Goal: Transaction & Acquisition: Purchase product/service

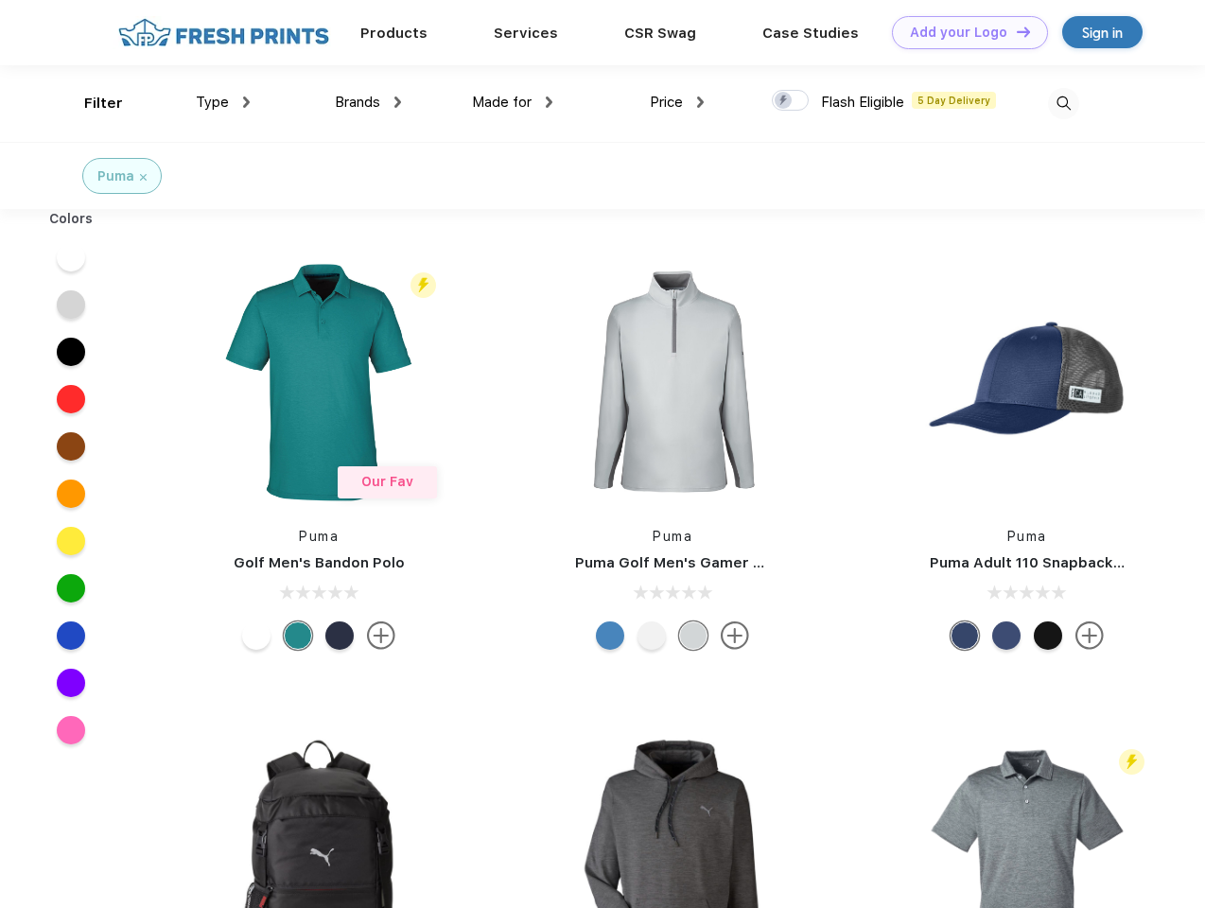
scroll to position [1, 0]
click at [963, 32] on link "Add your Logo Design Tool" at bounding box center [970, 32] width 156 height 33
click at [0, 0] on div "Design Tool" at bounding box center [0, 0] width 0 height 0
click at [1015, 31] on link "Add your Logo Design Tool" at bounding box center [970, 32] width 156 height 33
click at [91, 103] on div "Filter" at bounding box center [103, 104] width 39 height 22
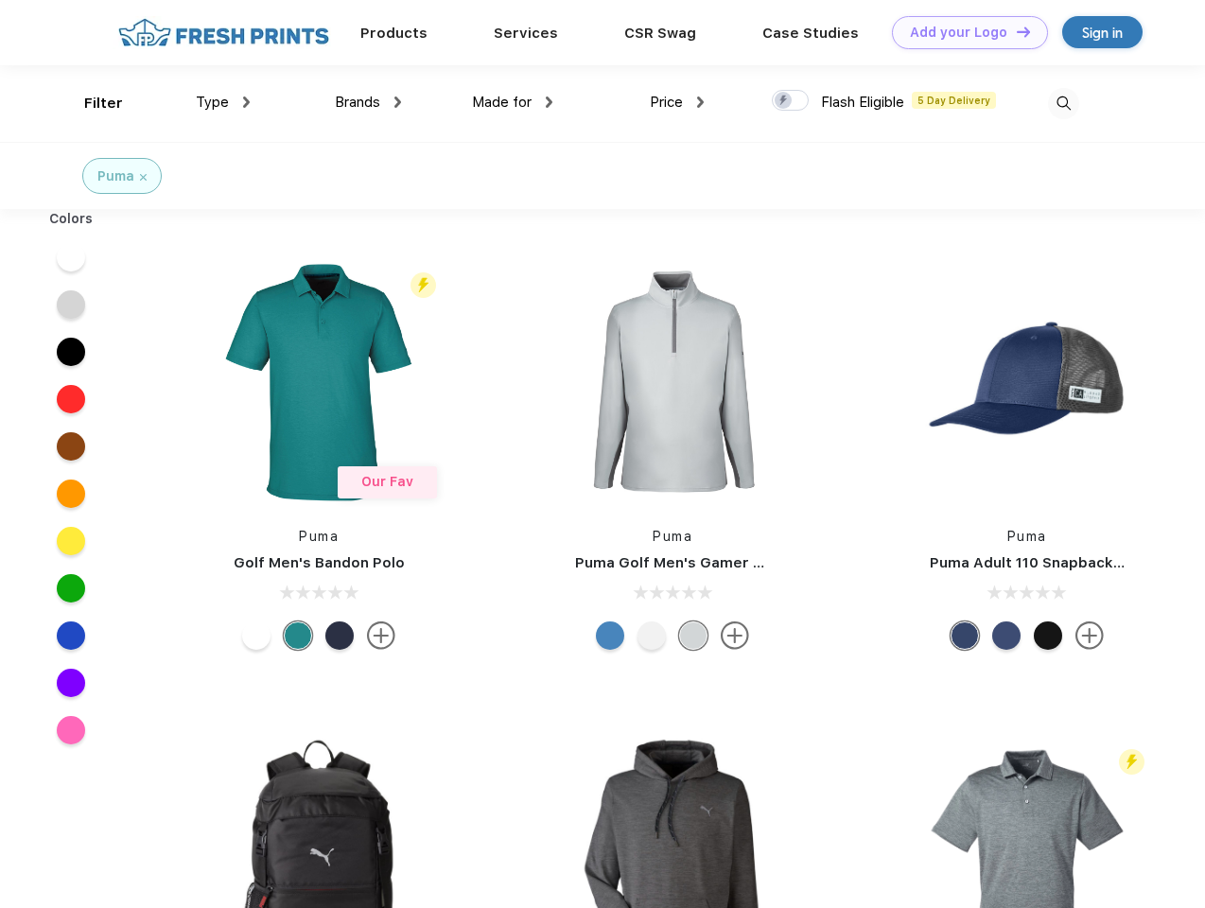
click at [223, 102] on span "Type" at bounding box center [212, 102] width 33 height 17
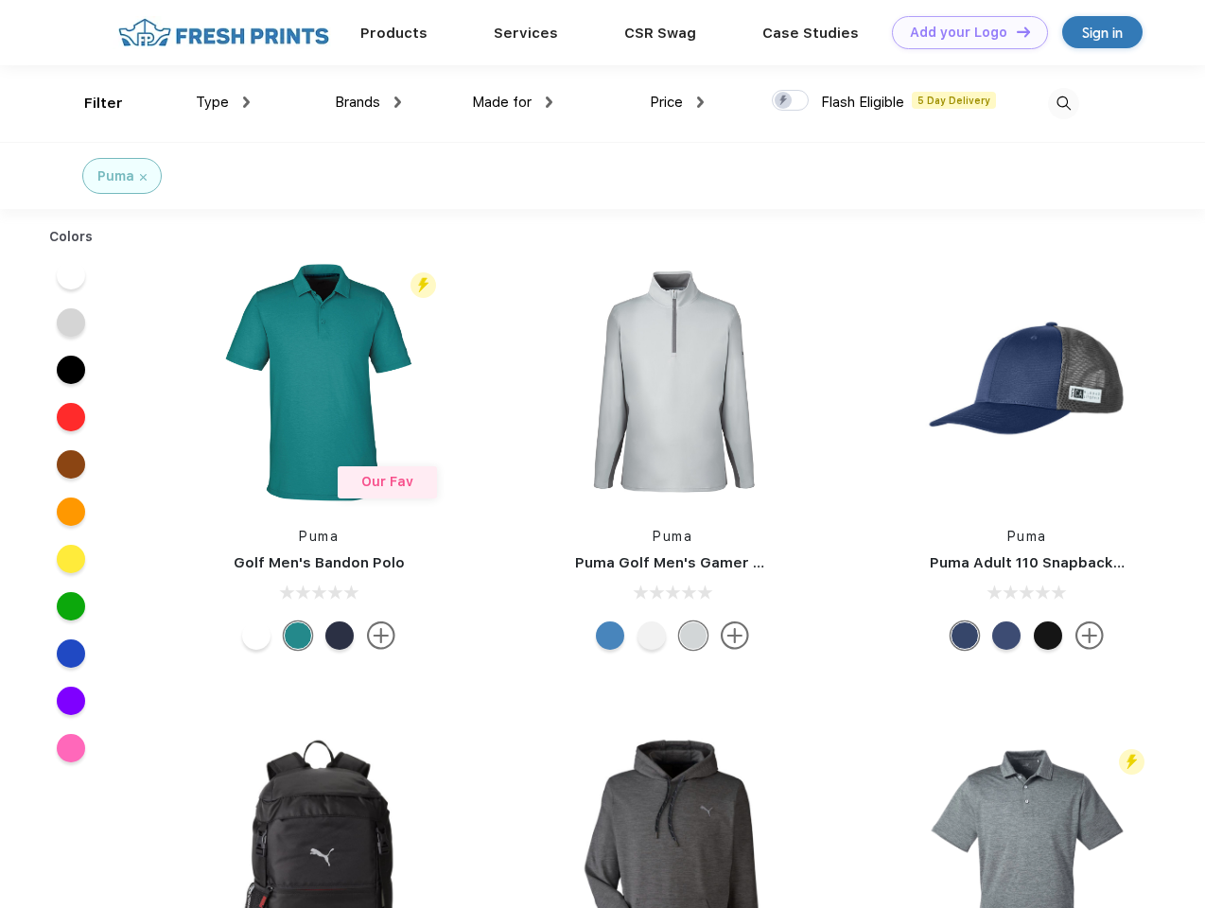
click at [368, 102] on span "Brands" at bounding box center [357, 102] width 45 height 17
click at [513, 102] on span "Made for" at bounding box center [502, 102] width 60 height 17
click at [677, 102] on span "Price" at bounding box center [666, 102] width 33 height 17
click at [791, 101] on div at bounding box center [790, 100] width 37 height 21
click at [784, 101] on input "checkbox" at bounding box center [778, 95] width 12 height 12
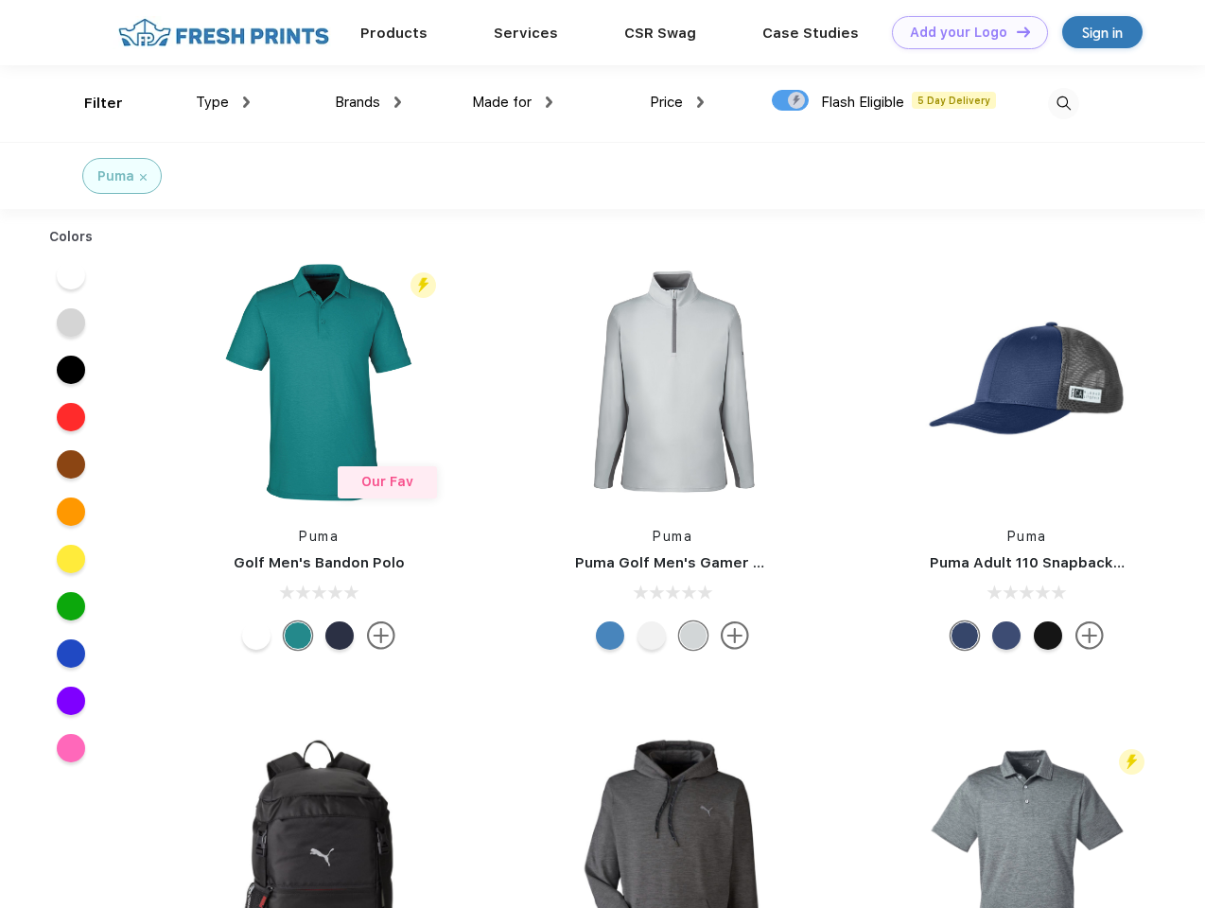
click at [1063, 103] on img at bounding box center [1063, 103] width 31 height 31
